Goal: Task Accomplishment & Management: Complete application form

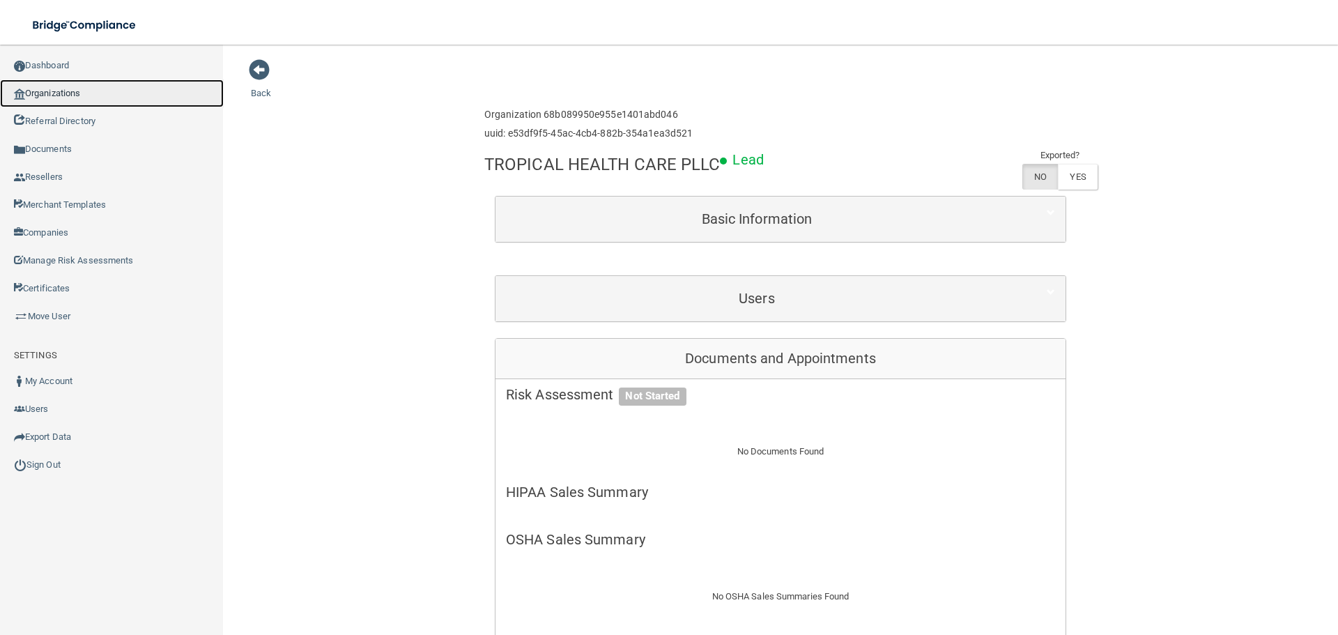
click at [106, 91] on link "Organizations" at bounding box center [112, 93] width 224 height 28
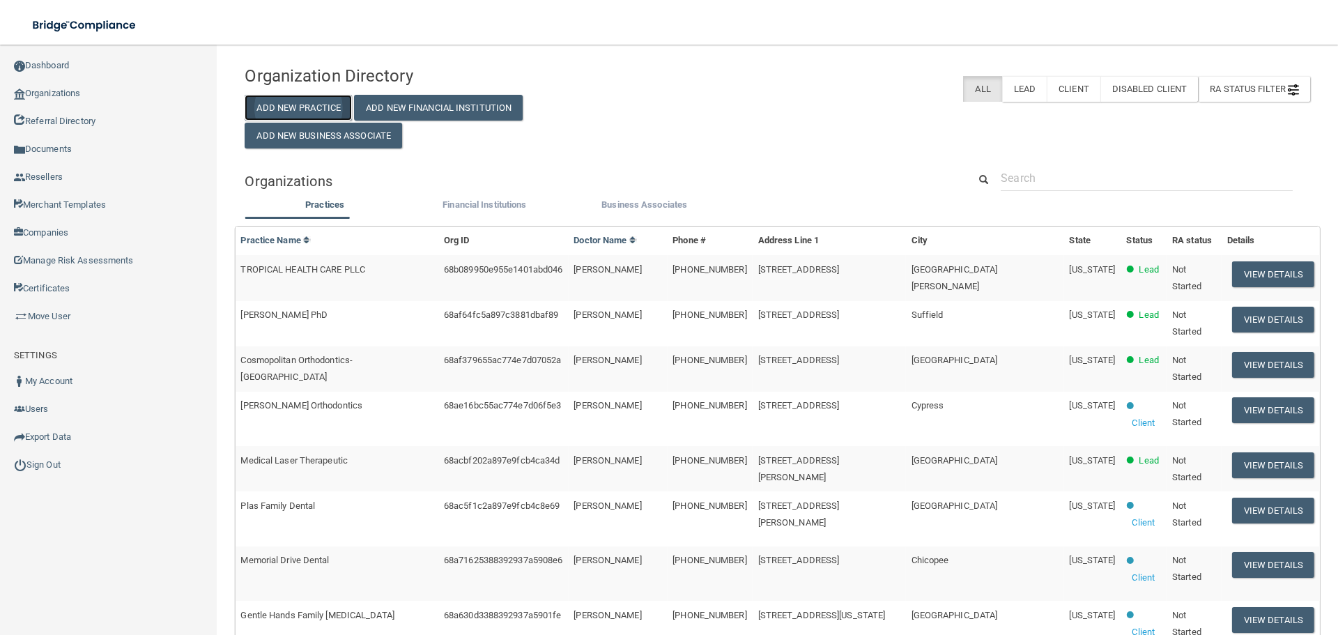
click at [325, 98] on button "Add New Practice" at bounding box center [298, 108] width 107 height 26
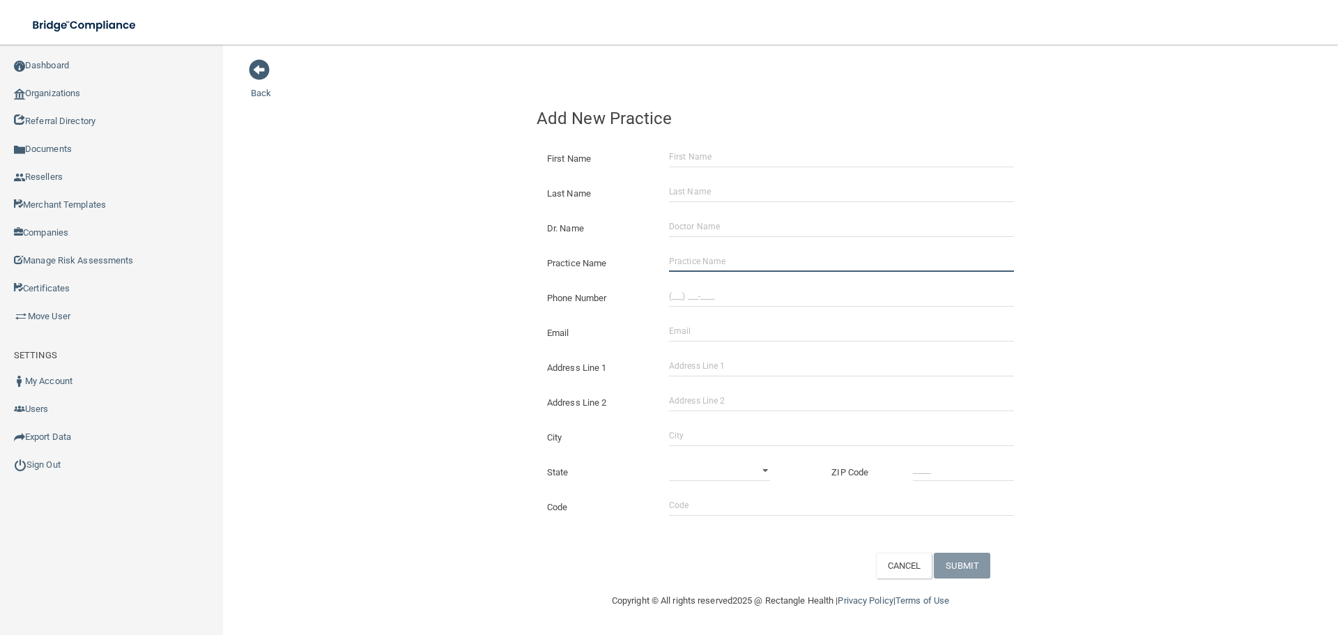
click at [716, 258] on input "Practice Name" at bounding box center [841, 261] width 345 height 21
paste input "Uptown Acupuncture"
type input "Uptown Acupuncture"
click at [736, 281] on div "Phone Number" at bounding box center [780, 292] width 509 height 35
drag, startPoint x: 704, startPoint y: 288, endPoint x: 680, endPoint y: 288, distance: 23.7
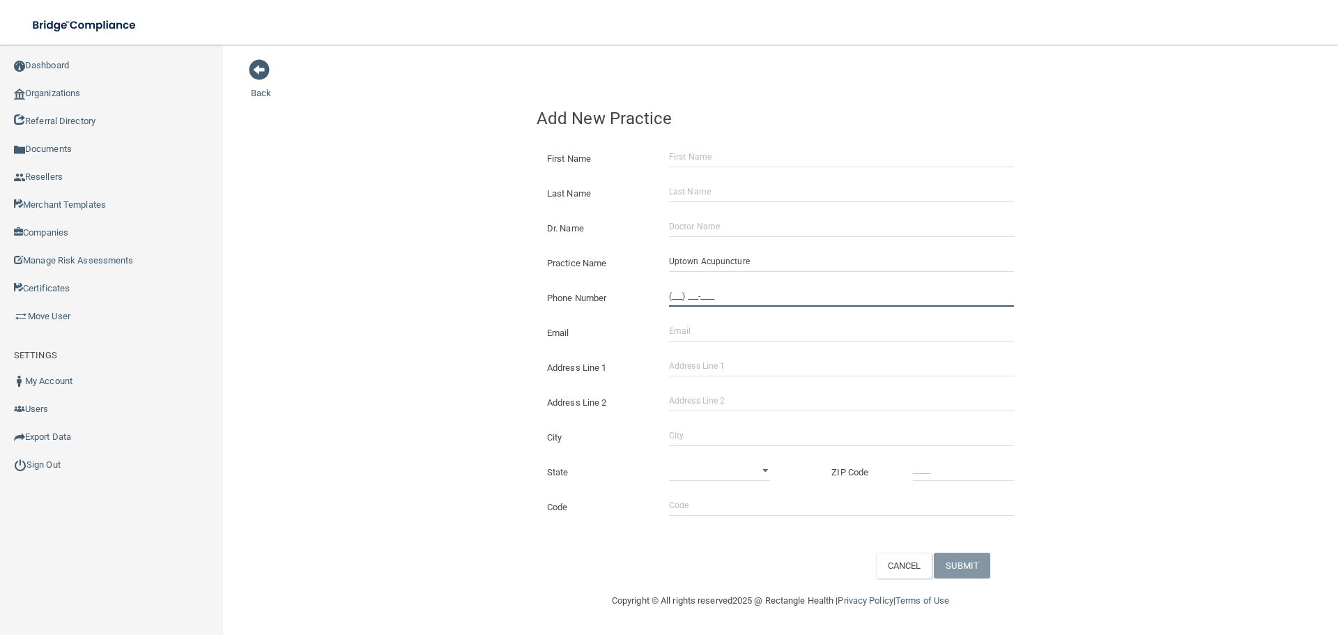
click at [704, 288] on input "(___) ___-____" at bounding box center [841, 296] width 345 height 21
paste input "303) 200-0491"
type input "[PHONE_NUMBER]"
click at [288, 235] on div "Back Add New Practice First Name Last Name Dr. Name Practice Name Uptown Acupun…" at bounding box center [780, 319] width 1059 height 520
click at [715, 366] on input "Address Line 1" at bounding box center [841, 365] width 345 height 21
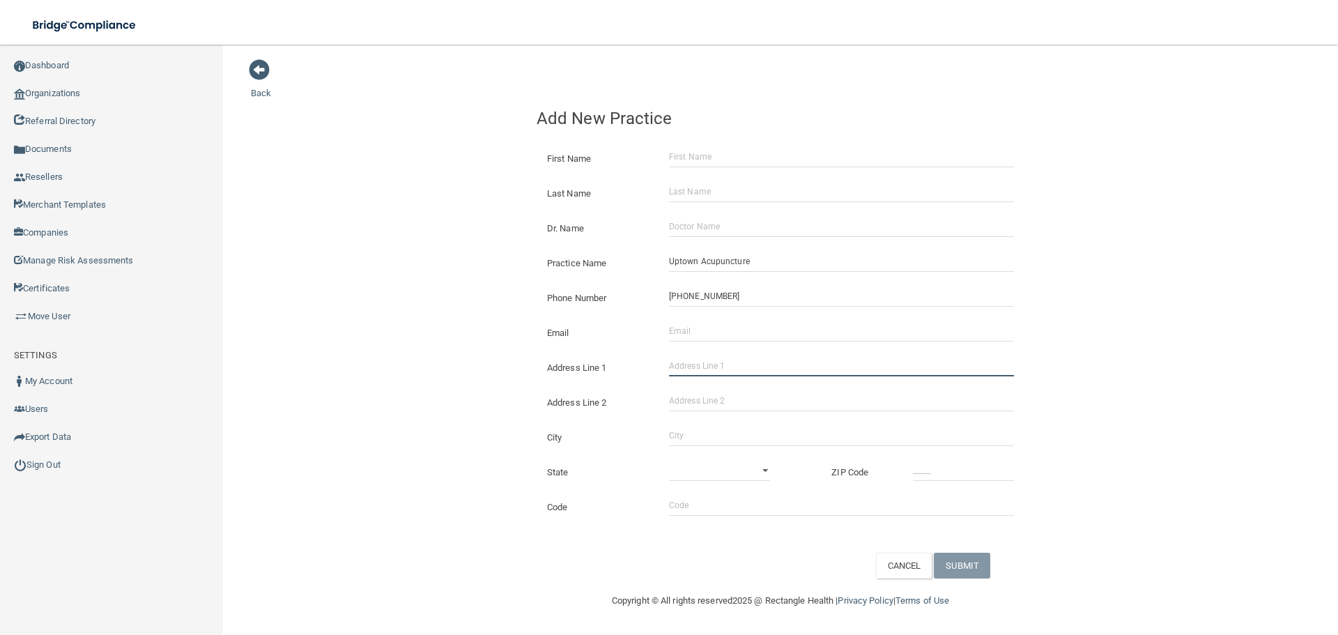
type input "v"
paste input "[STREET_ADDRESS]"
type input "[STREET_ADDRESS]"
click at [695, 433] on input "City" at bounding box center [841, 435] width 345 height 21
type input "[GEOGRAPHIC_DATA]"
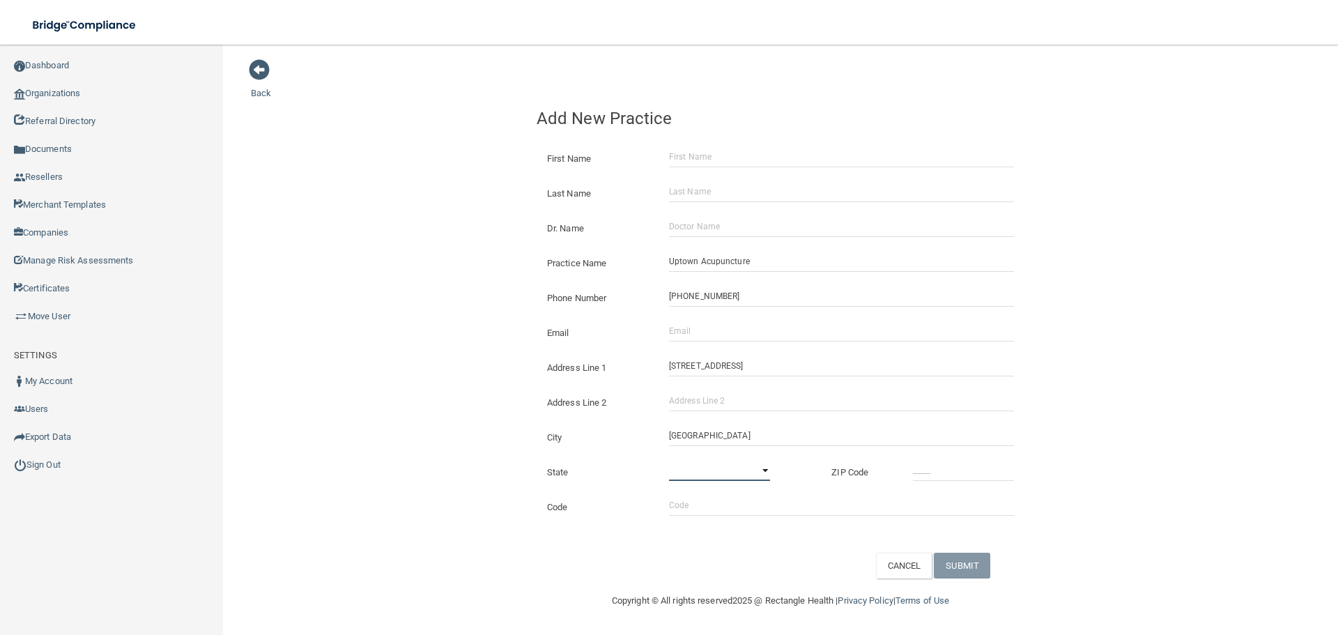
click at [701, 474] on select "[US_STATE] [US_STATE] [US_STATE] [US_STATE] [US_STATE] [US_STATE] [US_STATE] [U…" at bounding box center [719, 470] width 101 height 21
select select "5"
click at [669, 460] on select "[US_STATE] [US_STATE] [US_STATE] [US_STATE] [US_STATE] [US_STATE] [US_STATE] [U…" at bounding box center [719, 470] width 101 height 21
click at [971, 479] on input "_____" at bounding box center [963, 470] width 101 height 21
type input "80203"
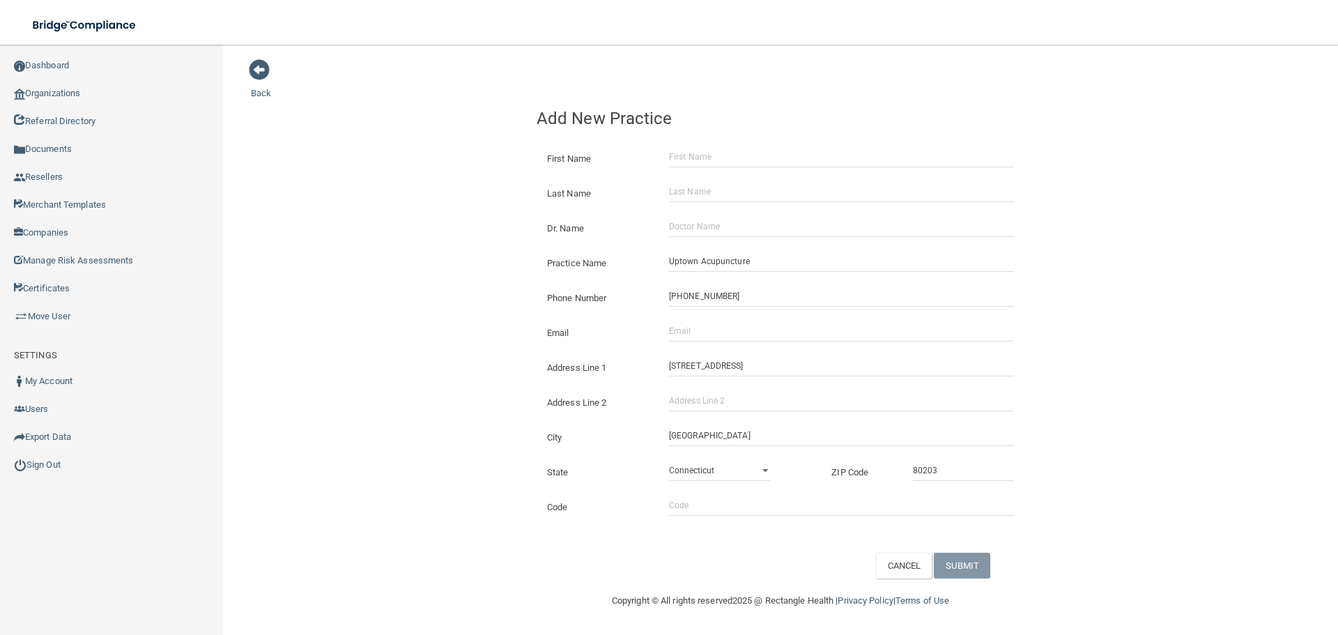
click at [472, 358] on div "Back Add New Practice First Name Last Name Dr. Name Practice Name Uptown Acupun…" at bounding box center [780, 319] width 1059 height 520
click at [731, 325] on input "Email" at bounding box center [841, 330] width 345 height 21
paste input "[PERSON_NAME][EMAIL_ADDRESS][DOMAIN_NAME]"
type input "[PERSON_NAME][EMAIL_ADDRESS][DOMAIN_NAME]"
click at [380, 281] on div "Back Add New Practice First Name Last Name Dr. Name Practice Name [GEOGRAPHIC_D…" at bounding box center [780, 319] width 1059 height 520
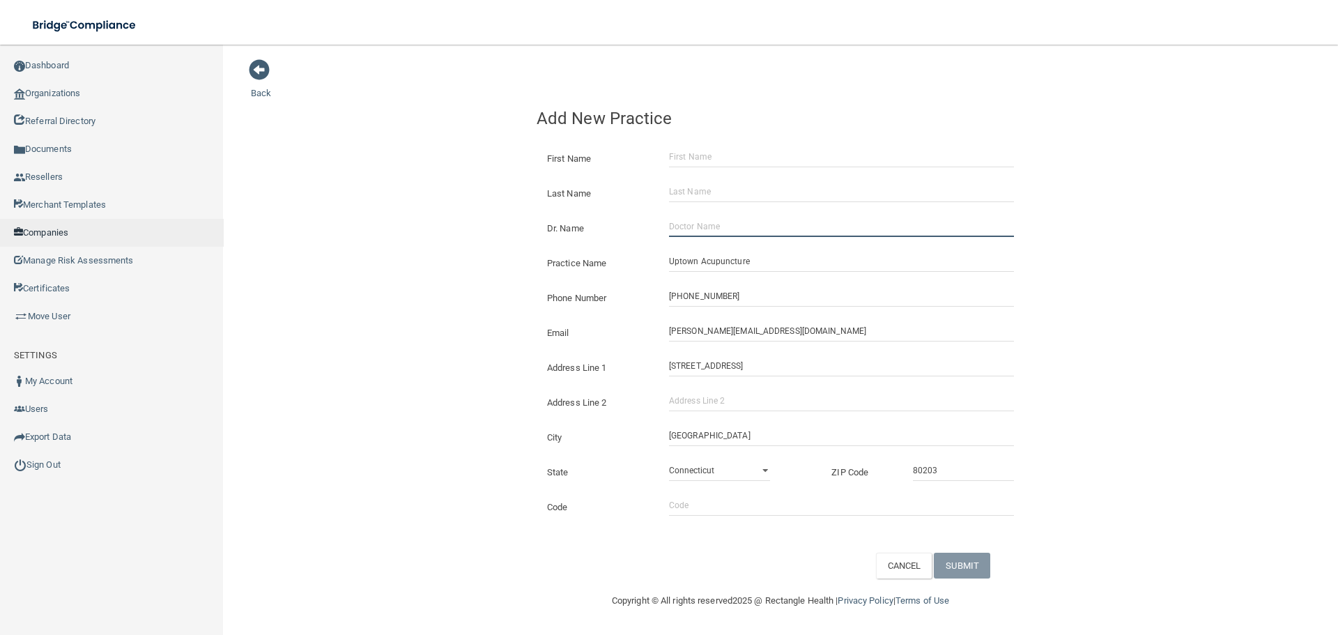
drag, startPoint x: 690, startPoint y: 235, endPoint x: 194, endPoint y: 231, distance: 495.3
click at [690, 235] on input "Dr. Name" at bounding box center [841, 226] width 345 height 21
paste input "[PERSON_NAME]"
drag, startPoint x: 692, startPoint y: 233, endPoint x: 612, endPoint y: 218, distance: 81.4
click at [612, 218] on div "Dr. Name [PERSON_NAME]" at bounding box center [780, 223] width 509 height 35
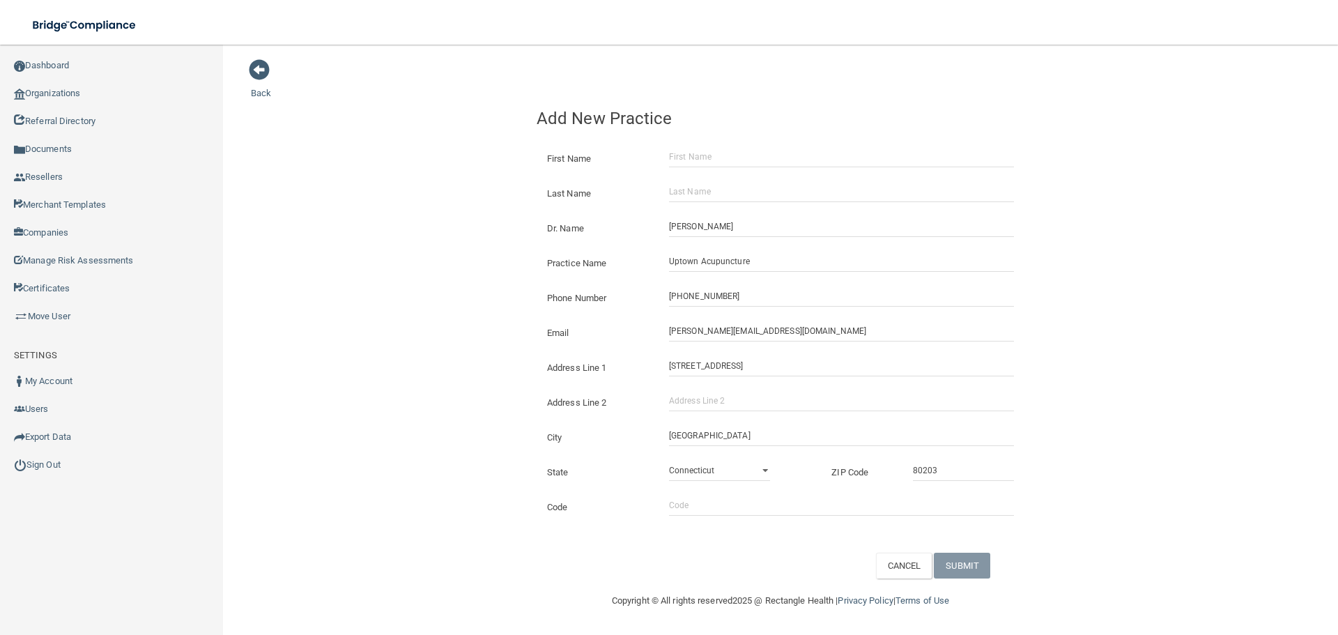
click at [470, 238] on div "Back Add New Practice First Name Last Name Dr. Name [PERSON_NAME] Practice Name…" at bounding box center [780, 319] width 1059 height 520
click at [698, 228] on input "[PERSON_NAME]" at bounding box center [841, 226] width 345 height 21
paste input ", [DOMAIN_NAME]."
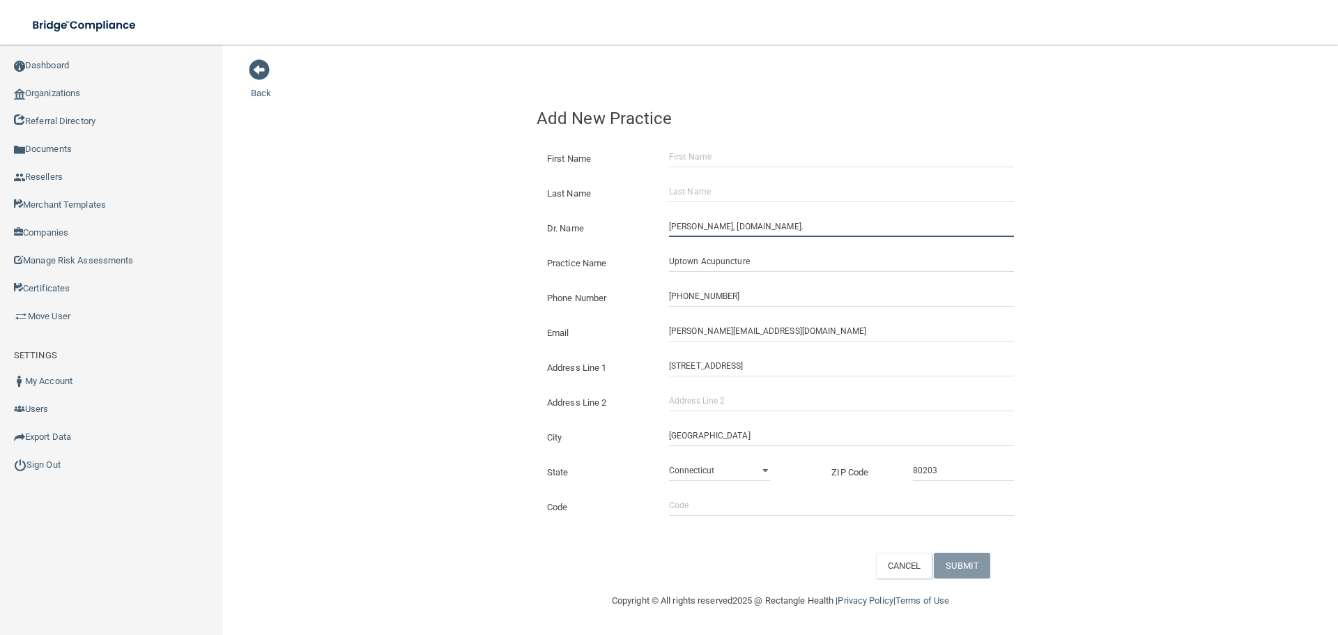
drag, startPoint x: 718, startPoint y: 229, endPoint x: 626, endPoint y: 229, distance: 92.0
click at [626, 216] on div "Dr. Name [PERSON_NAME][DOMAIN_NAME]" at bounding box center [780, 216] width 488 height 0
type input "[PERSON_NAME], [DOMAIN_NAME]."
click at [731, 148] on input "First Name" at bounding box center [841, 156] width 345 height 21
paste input "[PERSON_NAME],"
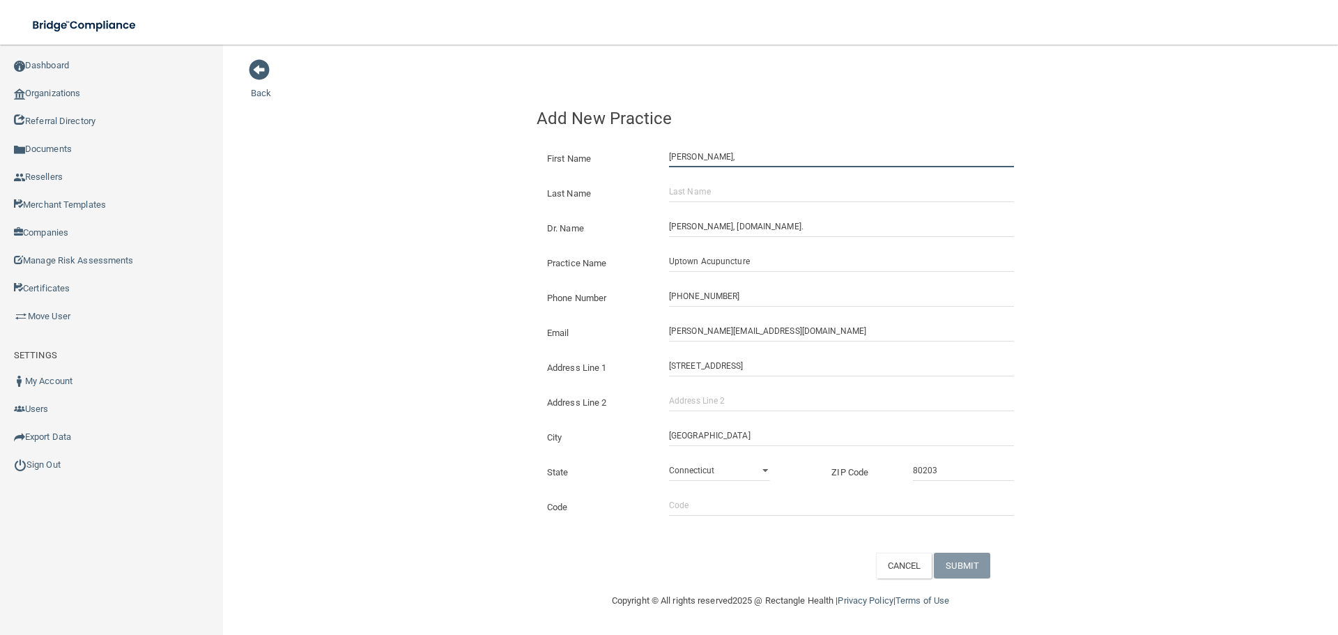
click at [720, 154] on input "[PERSON_NAME]," at bounding box center [841, 156] width 345 height 21
click at [705, 152] on input "[PERSON_NAME]," at bounding box center [841, 156] width 345 height 21
click at [708, 153] on input "[PERSON_NAME]," at bounding box center [841, 156] width 345 height 21
click at [709, 157] on input "[PERSON_NAME]," at bounding box center [841, 156] width 345 height 21
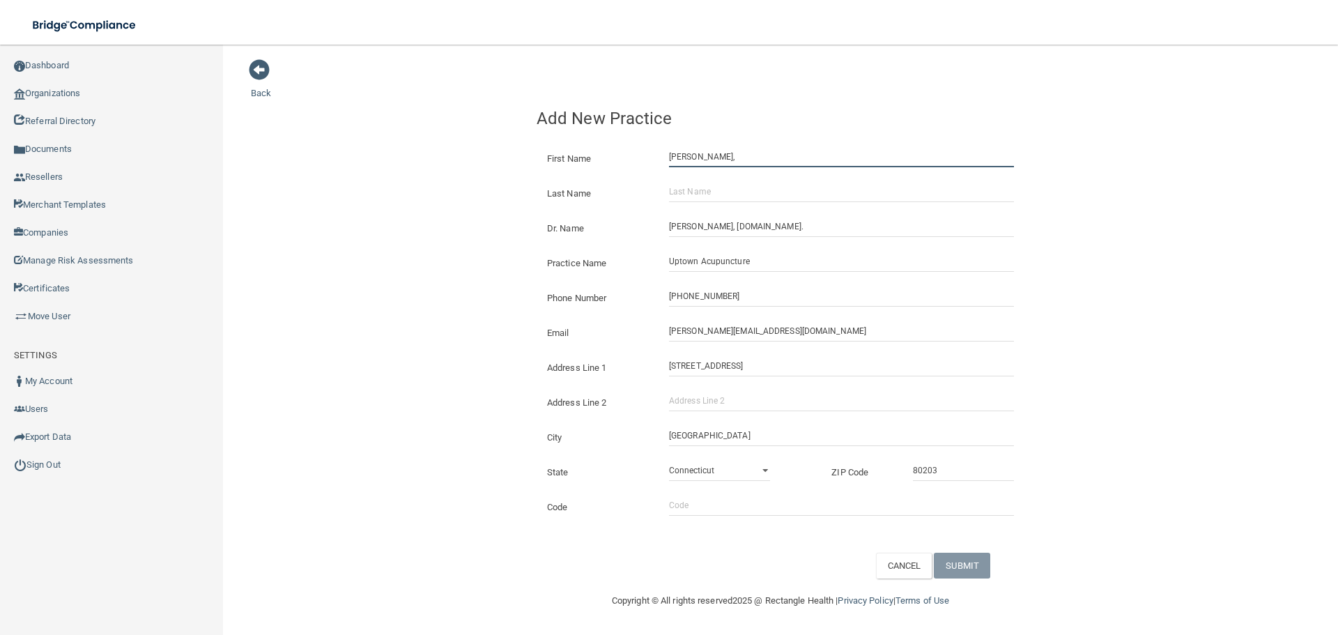
click at [709, 157] on input "[PERSON_NAME]," at bounding box center [841, 156] width 345 height 21
type input "[PERSON_NAME] ,"
click at [717, 183] on input "Last Name" at bounding box center [841, 191] width 345 height 21
paste input "Lay"
type input "Lay"
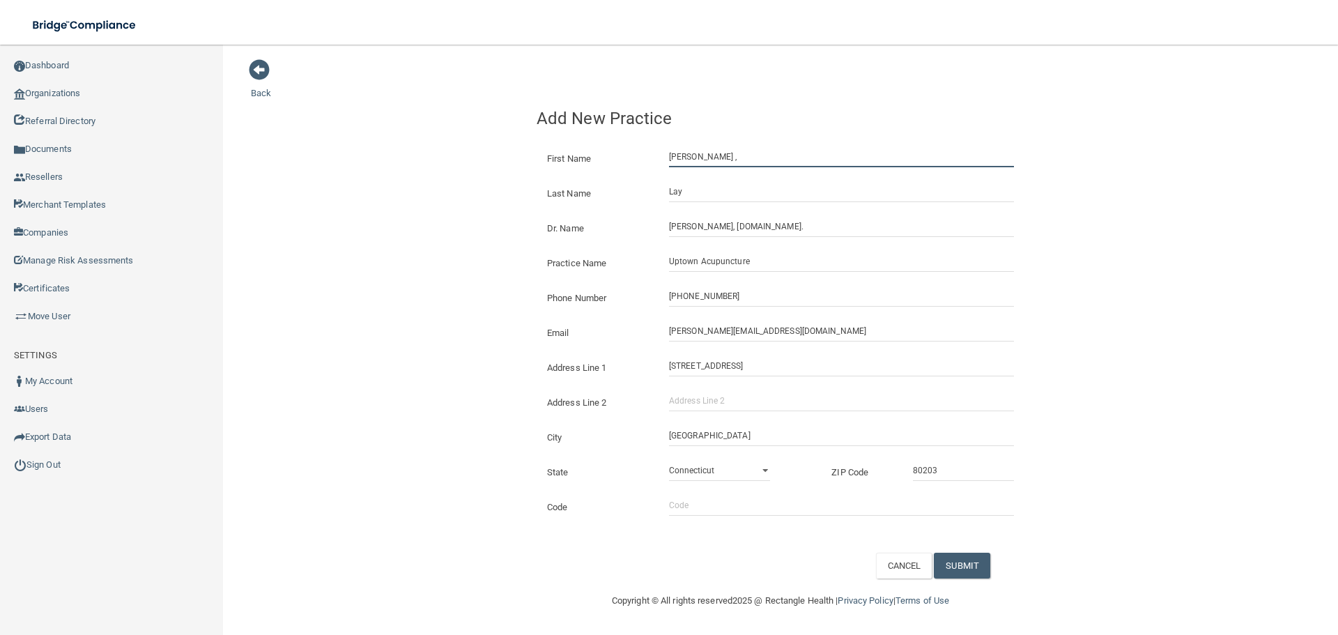
click at [709, 164] on input "[PERSON_NAME] ," at bounding box center [841, 156] width 345 height 21
type input "[PERSON_NAME]"
drag, startPoint x: 987, startPoint y: 556, endPoint x: 939, endPoint y: 505, distance: 70.0
click at [987, 556] on button "SUBMIT" at bounding box center [962, 565] width 56 height 26
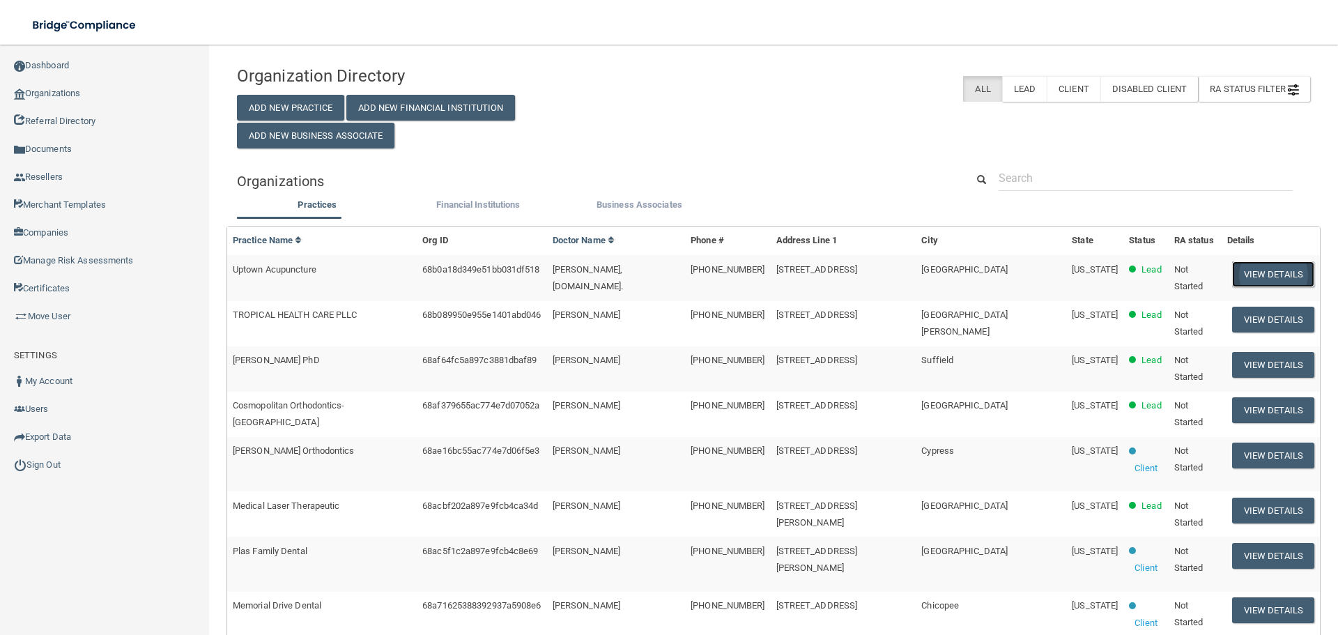
click at [1232, 267] on button "View Details" at bounding box center [1273, 274] width 82 height 26
